Goal: Task Accomplishment & Management: Use online tool/utility

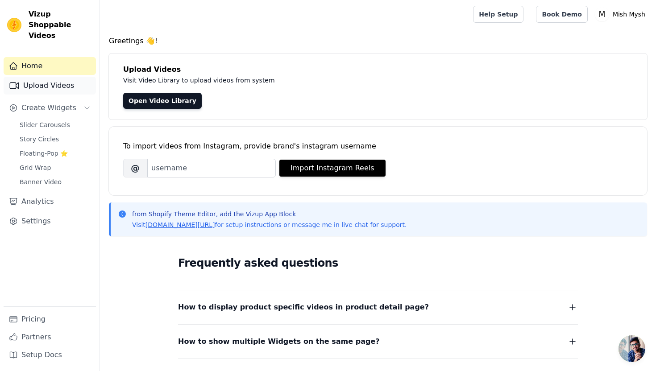
click at [51, 78] on link "Upload Videos" at bounding box center [50, 86] width 92 height 18
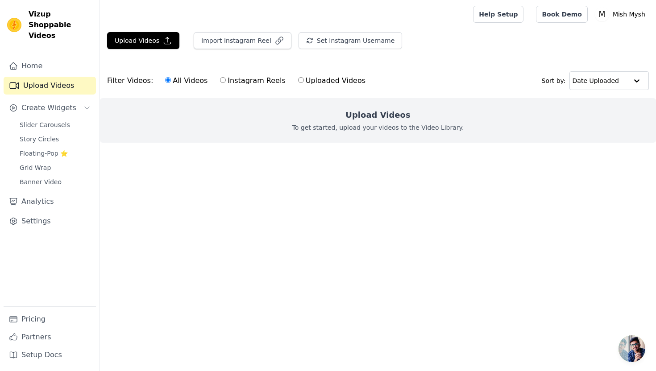
click at [298, 82] on input "Uploaded Videos" at bounding box center [301, 80] width 6 height 6
radio input "true"
click at [165, 81] on input "All Videos" at bounding box center [168, 80] width 6 height 6
radio input "true"
click at [160, 45] on button "Upload Videos" at bounding box center [143, 40] width 72 height 17
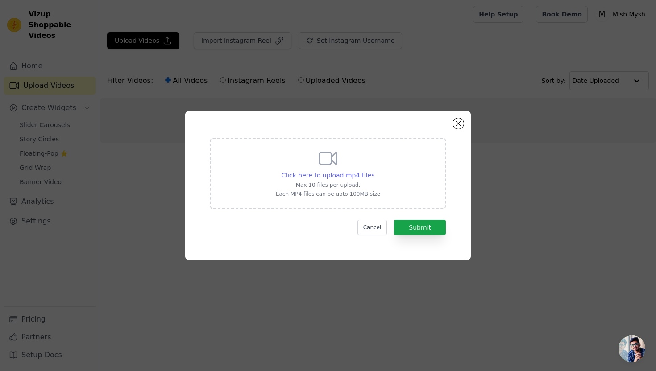
click at [331, 177] on span "Click here to upload mp4 files" at bounding box center [327, 175] width 93 height 7
click at [374, 171] on input "Click here to upload mp4 files Max 10 files per upload. Each MP4 files can be u…" at bounding box center [374, 170] width 0 height 0
type input "C:\fakepath\6a390414f33f4ebebecdb3fd41e13aae.mp4"
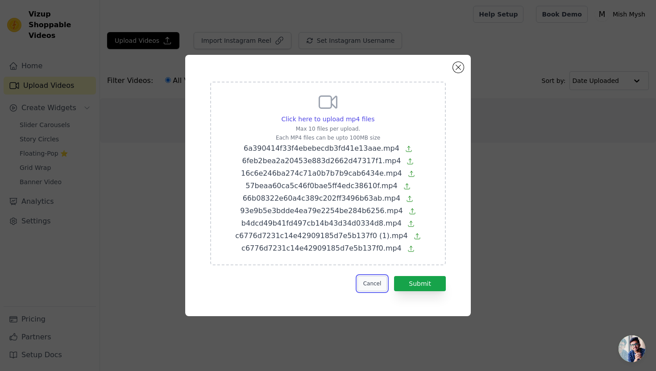
click at [376, 285] on button "Cancel" at bounding box center [372, 283] width 30 height 15
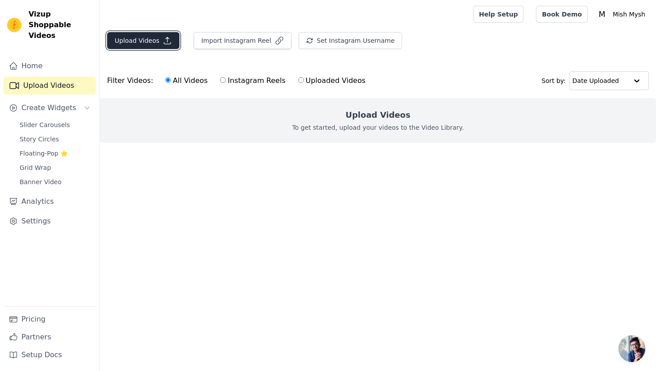
click at [171, 40] on button "Upload Videos" at bounding box center [143, 40] width 72 height 17
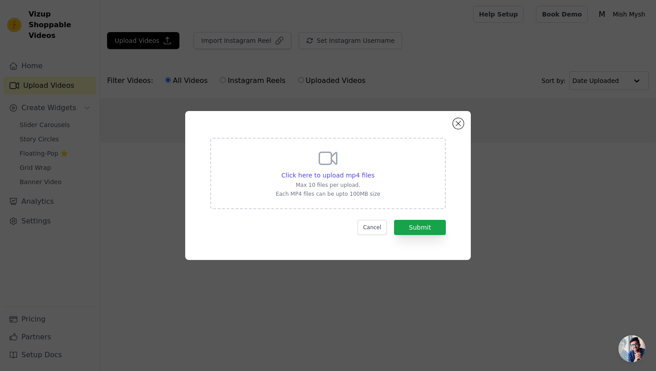
click at [331, 168] on icon at bounding box center [327, 158] width 21 height 21
click at [374, 170] on input "Click here to upload mp4 files Max 10 files per upload. Each MP4 files can be u…" at bounding box center [374, 170] width 0 height 0
type input "C:\fakepath\6a390414f33f4ebebecdb3fd41e13aae.mp4"
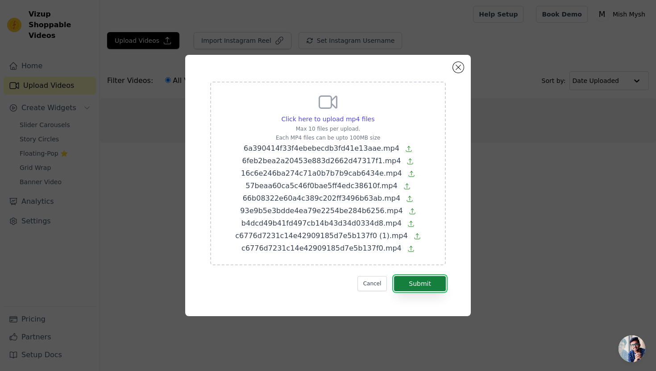
click at [422, 286] on button "Submit" at bounding box center [420, 283] width 52 height 15
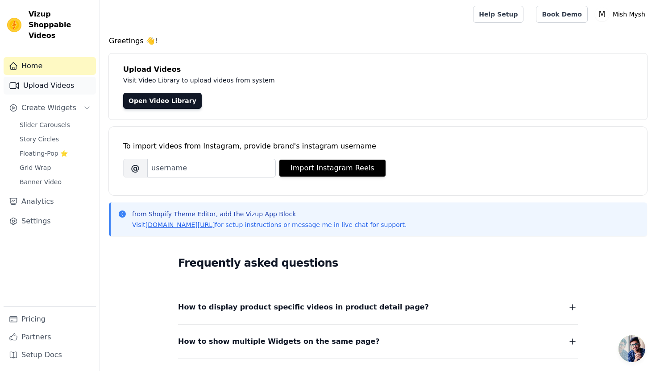
click at [58, 77] on link "Upload Videos" at bounding box center [50, 86] width 92 height 18
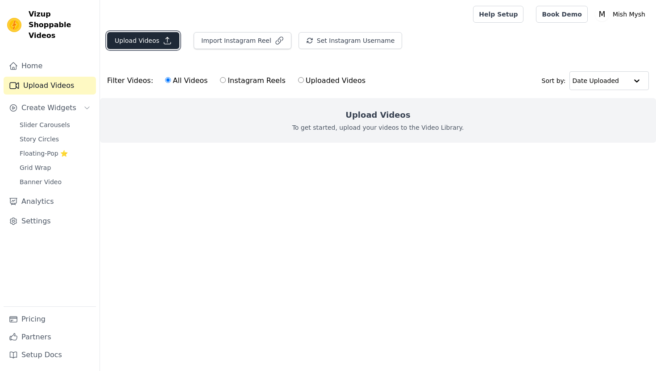
click at [144, 45] on button "Upload Videos" at bounding box center [143, 40] width 72 height 17
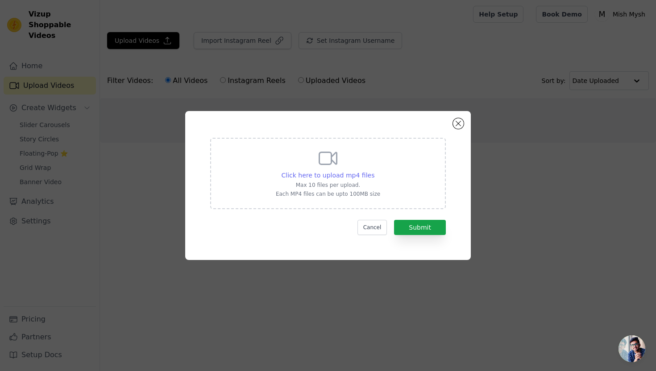
click at [325, 173] on span "Click here to upload mp4 files" at bounding box center [327, 175] width 93 height 7
click at [374, 171] on input "Click here to upload mp4 files Max 10 files per upload. Each MP4 files can be u…" at bounding box center [374, 170] width 0 height 0
type input "C:\fakepath\b4dcd49b41fd497cb14b43d34d0334d8.mp4"
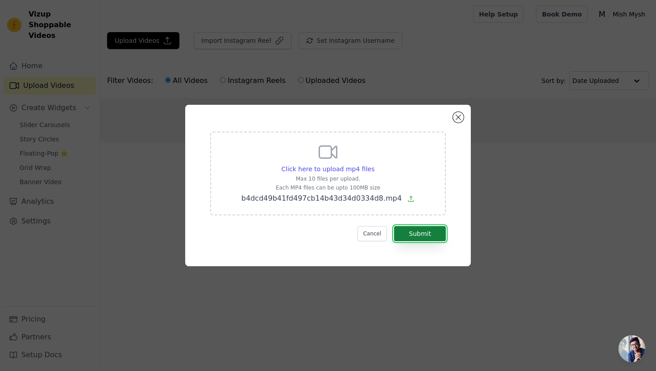
click at [434, 235] on button "Submit" at bounding box center [420, 233] width 52 height 15
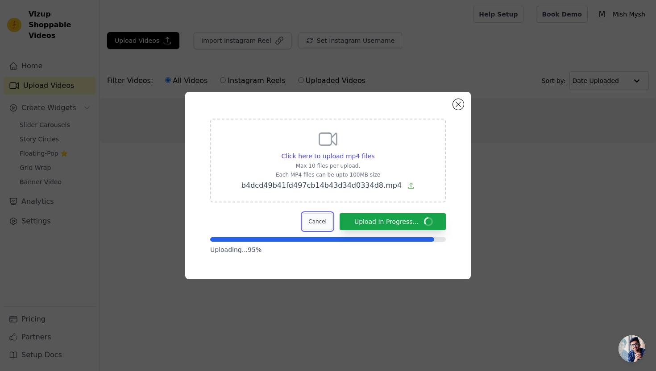
click at [321, 223] on button "Cancel" at bounding box center [317, 221] width 30 height 17
